Goal: Transaction & Acquisition: Purchase product/service

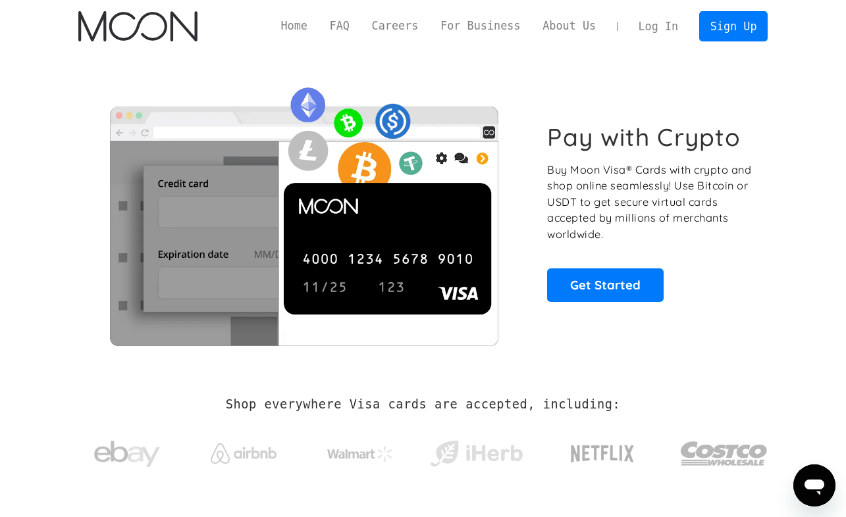
click at [671, 26] on link "Log In" at bounding box center [658, 26] width 62 height 29
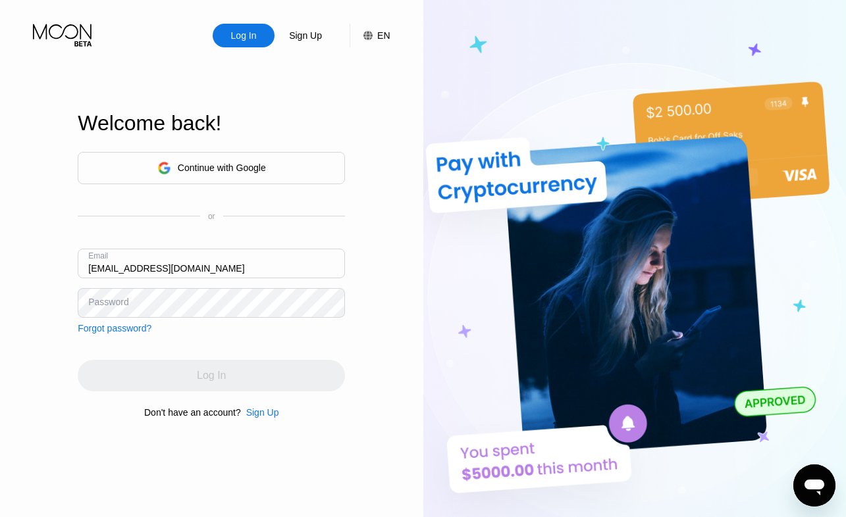
type input "[EMAIL_ADDRESS][DOMAIN_NAME]"
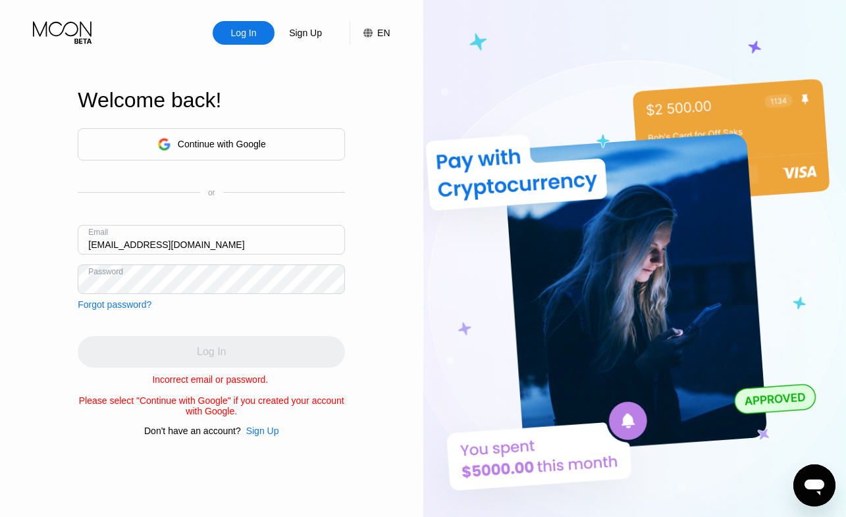
scroll to position [3, 0]
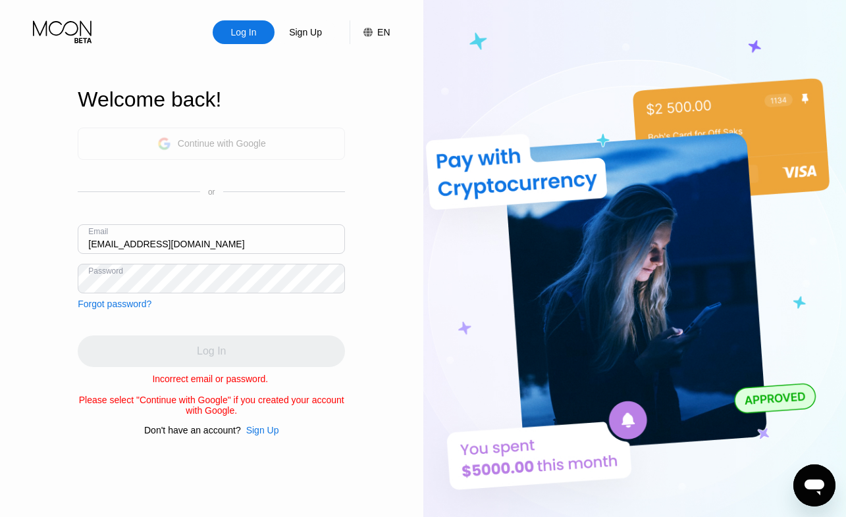
click at [253, 134] on div "Continue with Google" at bounding box center [211, 144] width 109 height 20
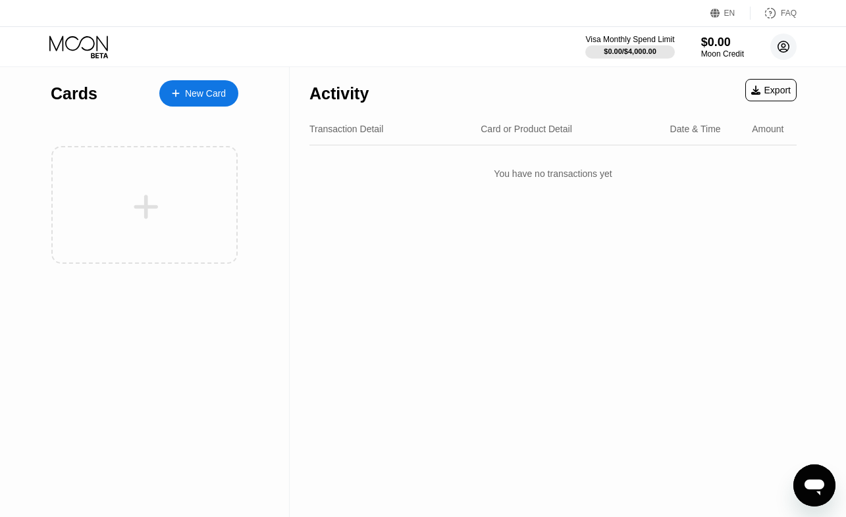
click at [781, 46] on circle at bounding box center [783, 47] width 26 height 26
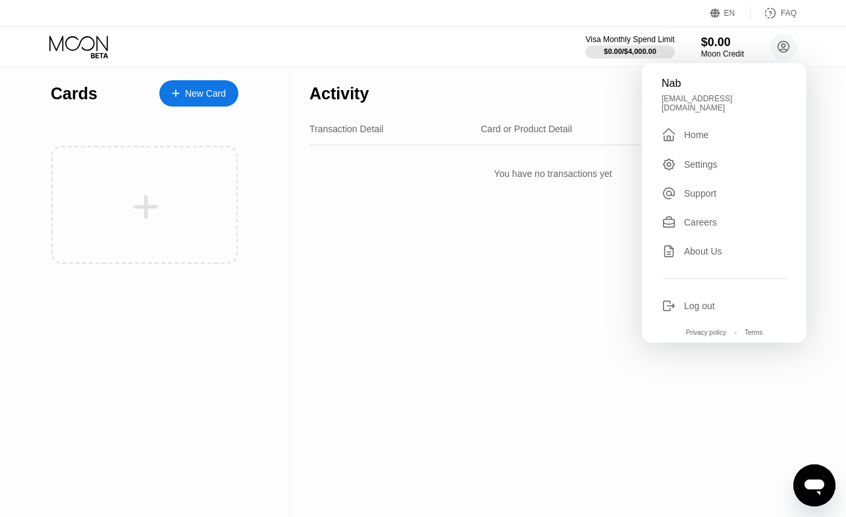
click at [692, 301] on div "Log out" at bounding box center [699, 306] width 31 height 11
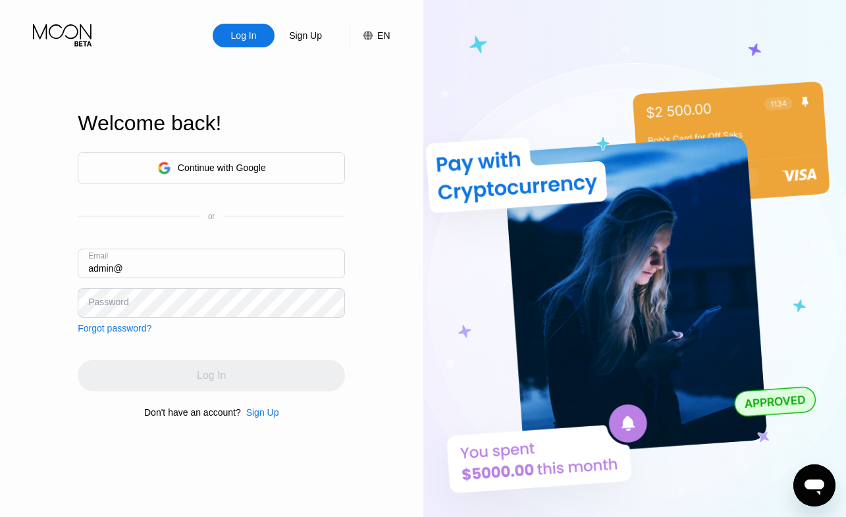
click at [333, 261] on button "button" at bounding box center [332, 263] width 18 height 18
click at [230, 263] on input "admin@" at bounding box center [211, 264] width 267 height 30
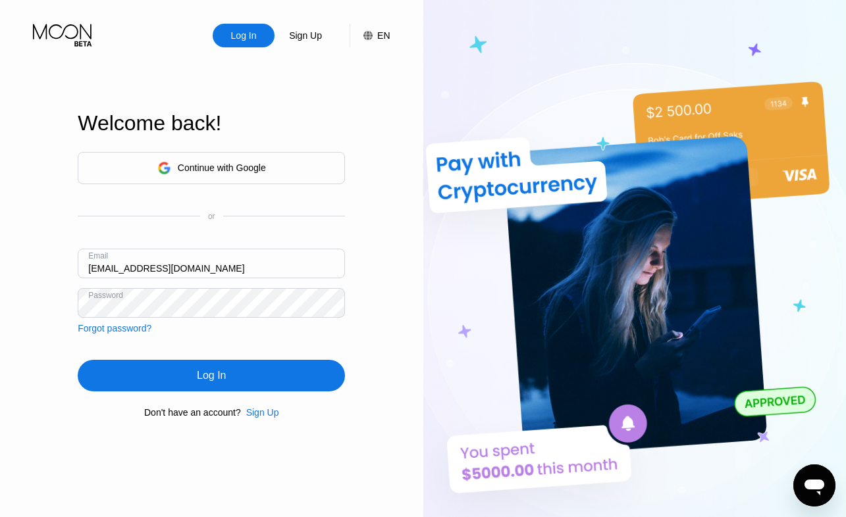
click at [229, 259] on input "admin@themastertech.co" at bounding box center [211, 264] width 267 height 30
paste input "91.199.118.176"
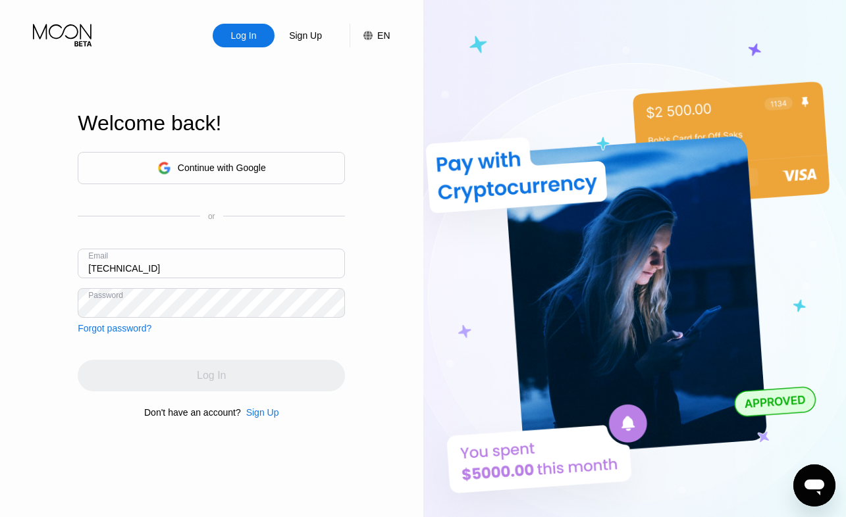
type input "admin@themastertech.co"
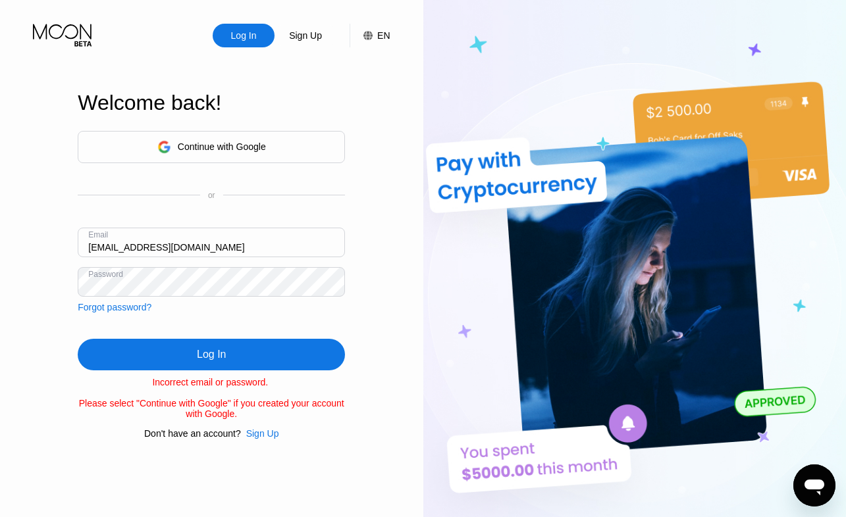
click at [229, 259] on div "Email admin@themastertech.co" at bounding box center [211, 247] width 267 height 39
click at [138, 310] on div "Forgot password?" at bounding box center [115, 307] width 74 height 11
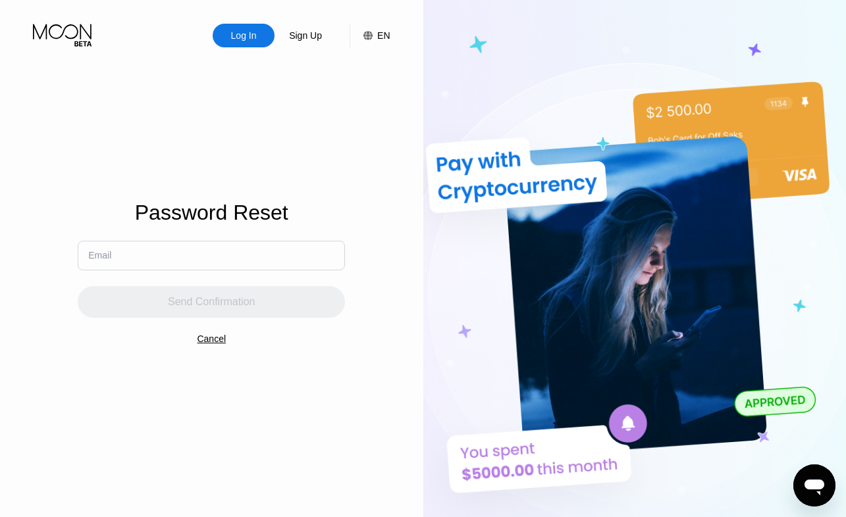
click at [174, 264] on input "text" at bounding box center [211, 256] width 267 height 30
type input "admin@themastertech.co"
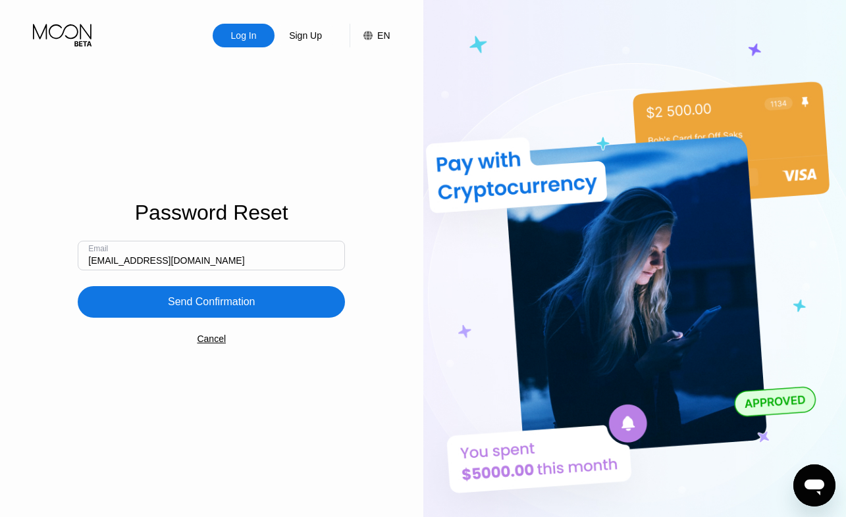
click at [208, 308] on div "Send Confirmation" at bounding box center [212, 302] width 88 height 13
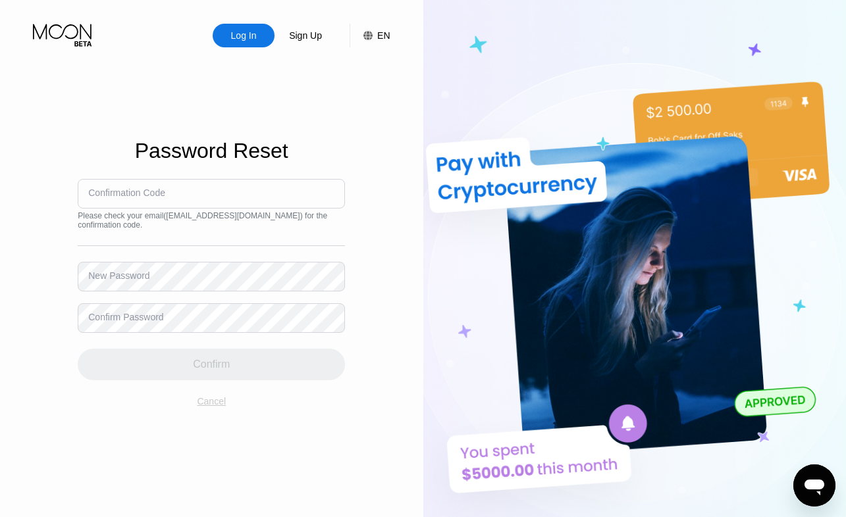
click at [205, 407] on div "Cancel" at bounding box center [211, 401] width 29 height 11
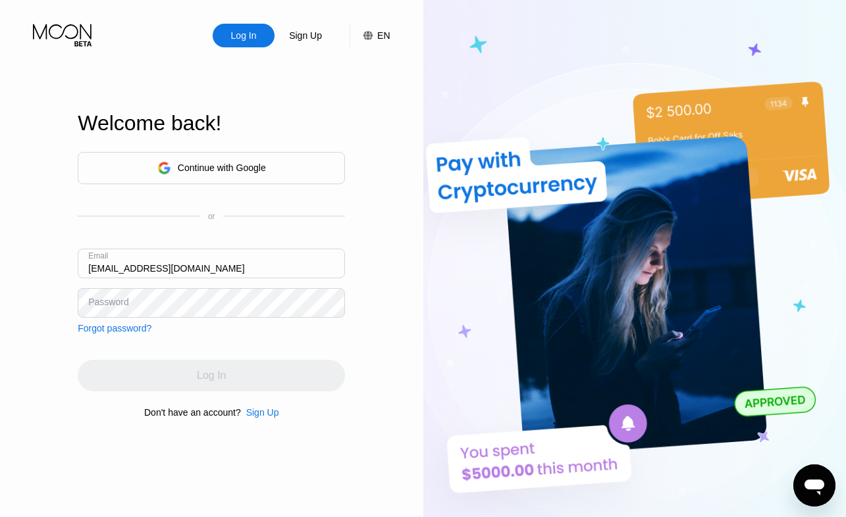
type input "mckeybenjamin@protonmail.com"
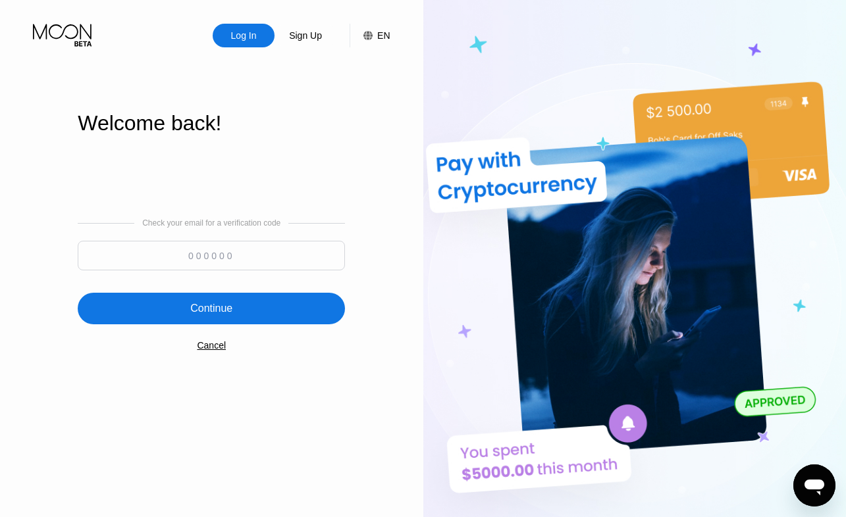
click at [194, 253] on input at bounding box center [211, 256] width 267 height 30
type input "890153"
click at [165, 307] on div "Continue" at bounding box center [211, 309] width 267 height 32
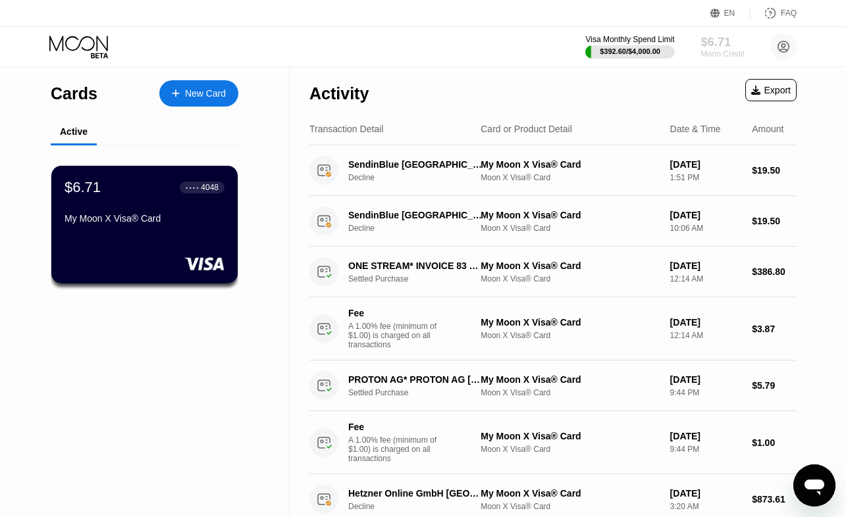
click at [710, 45] on div "$6.71" at bounding box center [722, 42] width 44 height 14
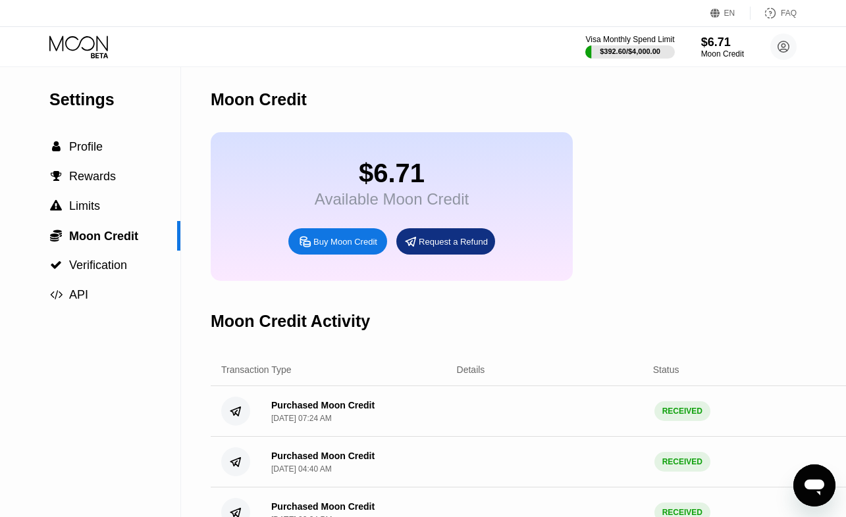
click at [351, 243] on div "Buy Moon Credit" at bounding box center [345, 241] width 64 height 11
type input "0"
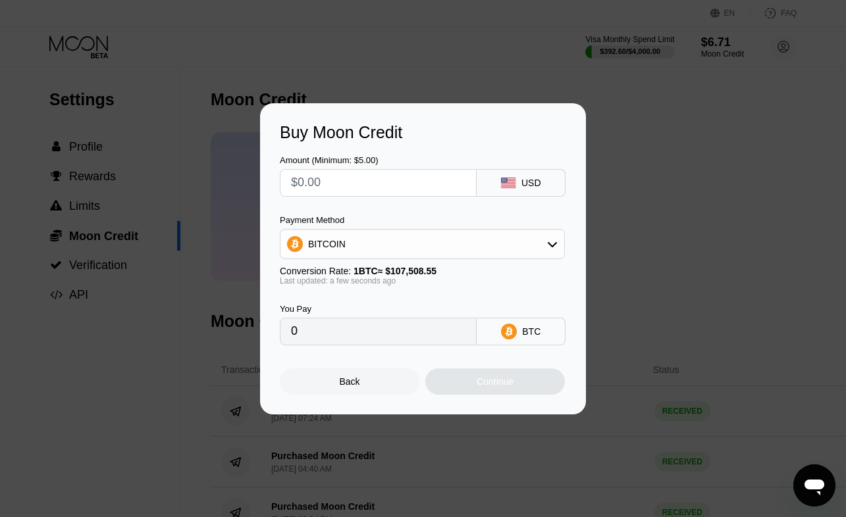
click at [436, 244] on div "BITCOIN" at bounding box center [422, 244] width 284 height 26
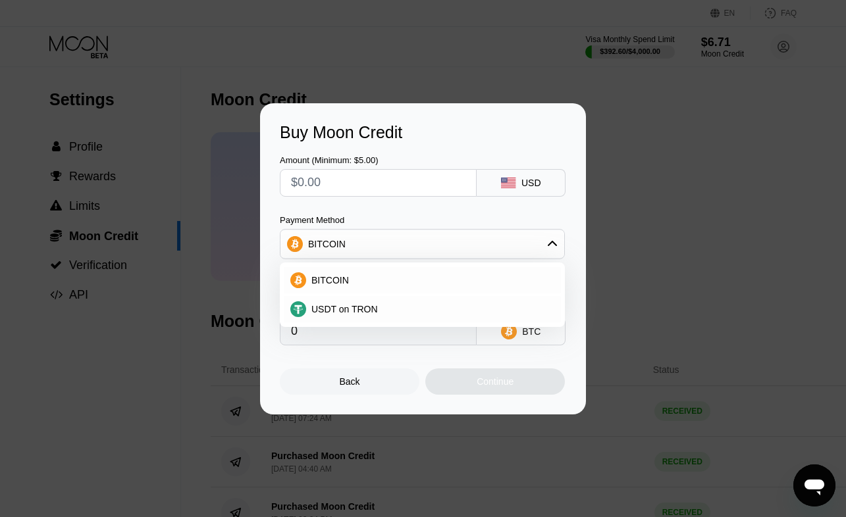
click at [629, 167] on div "Buy Moon Credit Amount (Minimum: $5.00) USD Payment Method BITCOIN BITCOIN USDT…" at bounding box center [423, 258] width 846 height 311
